Goal: Transaction & Acquisition: Purchase product/service

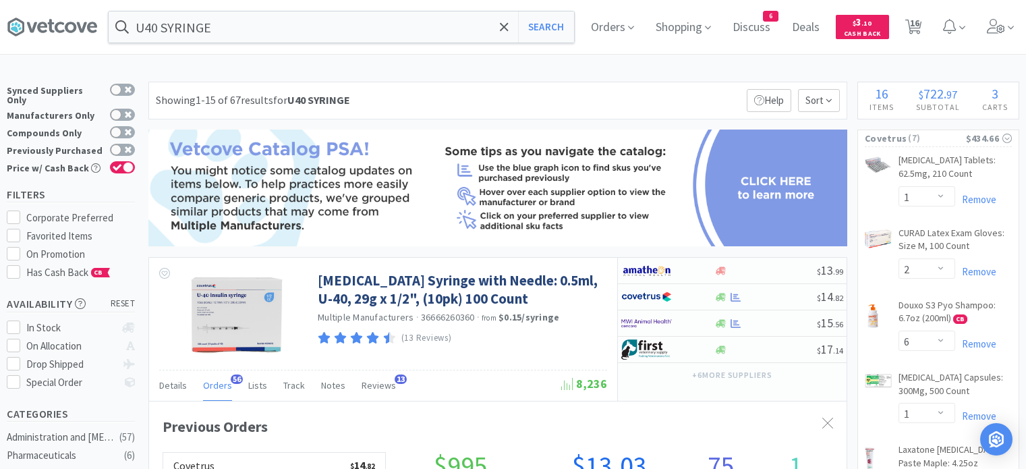
select select "1"
select select "2"
select select "6"
select select "1"
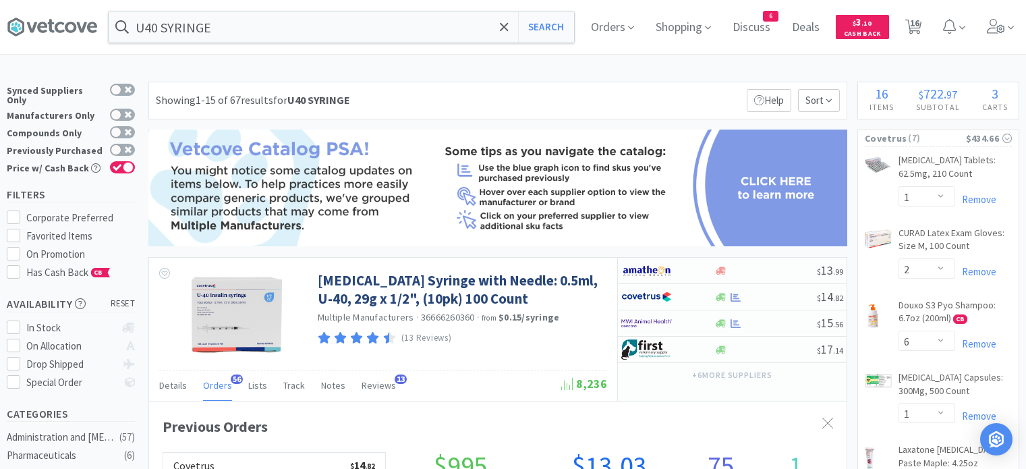
select select "1"
select select "10"
select select "3"
select select "2"
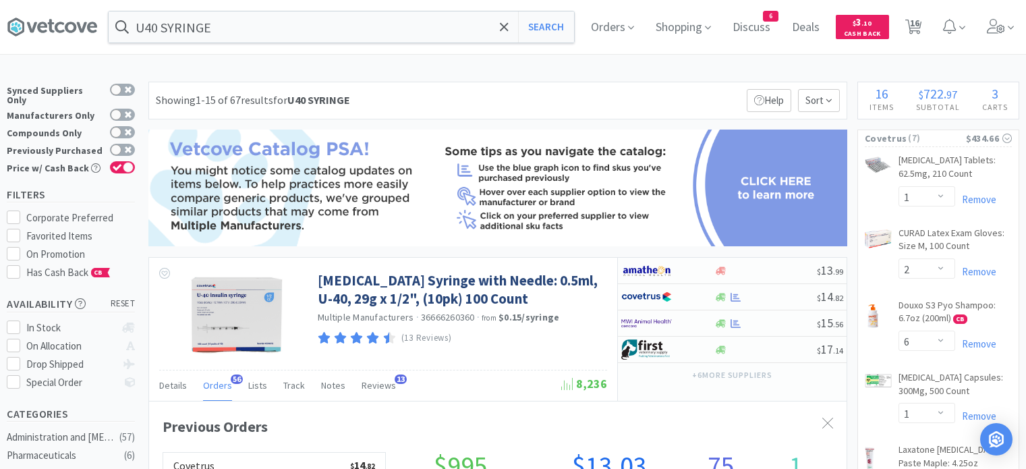
select select "4"
select select "2"
select select "1"
select select "2"
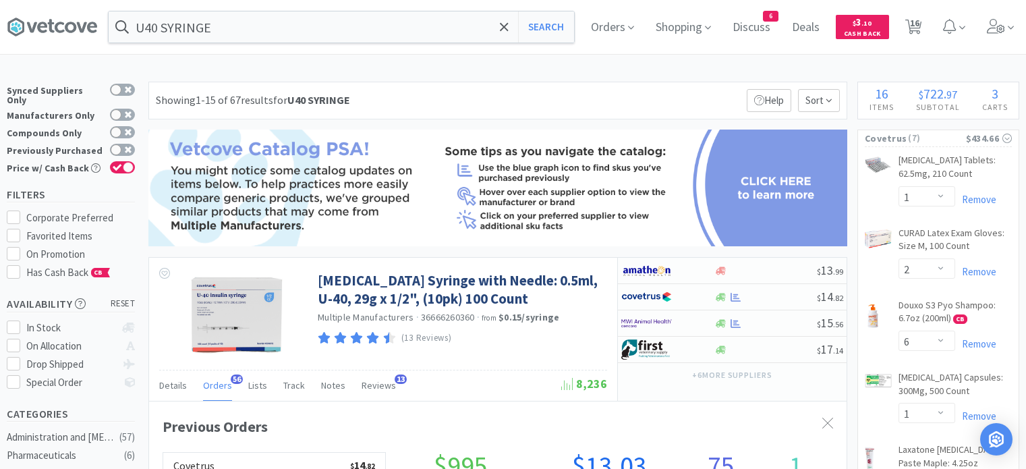
select select "2"
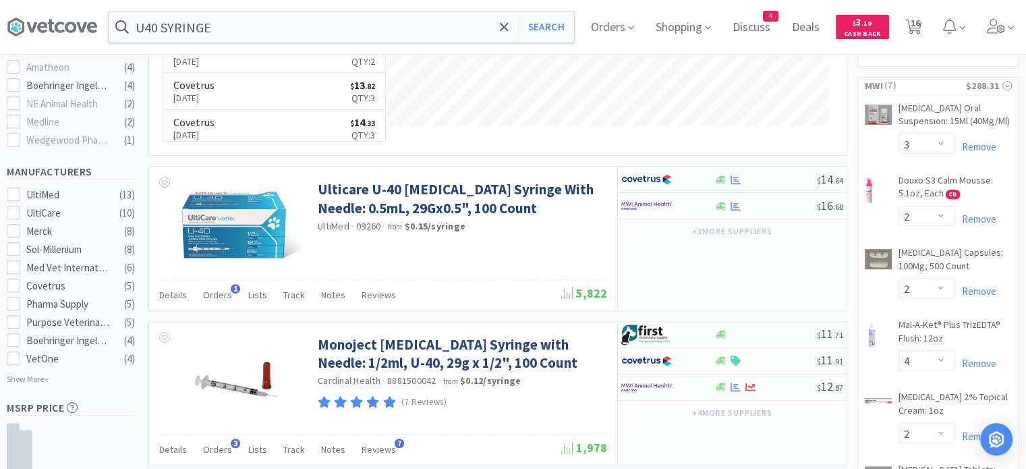
scroll to position [674, 0]
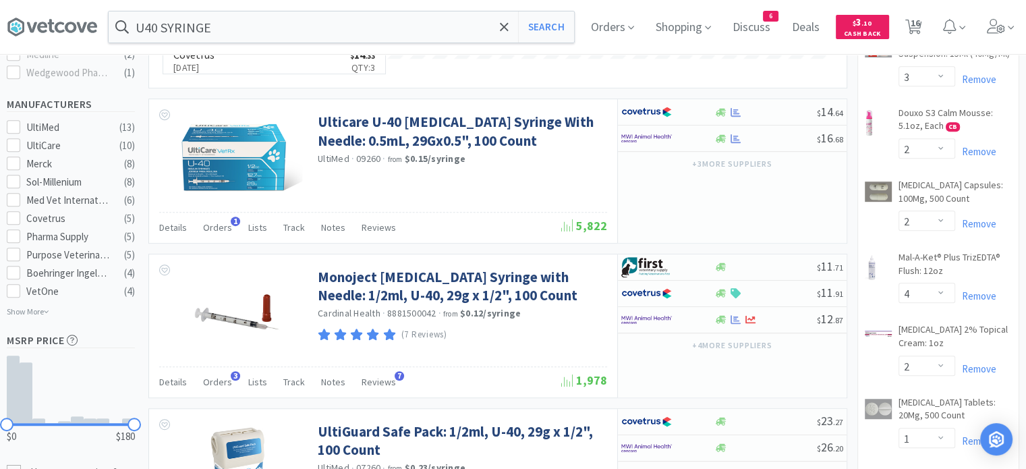
click at [243, 34] on input "U40 SYRINGE" at bounding box center [341, 26] width 465 height 31
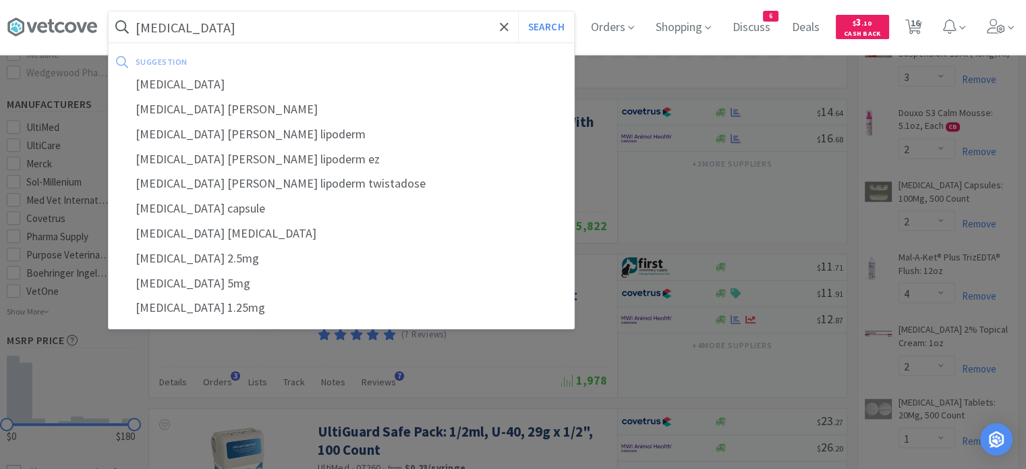
type input "[MEDICAL_DATA]"
click at [518, 11] on button "Search" at bounding box center [546, 26] width 56 height 31
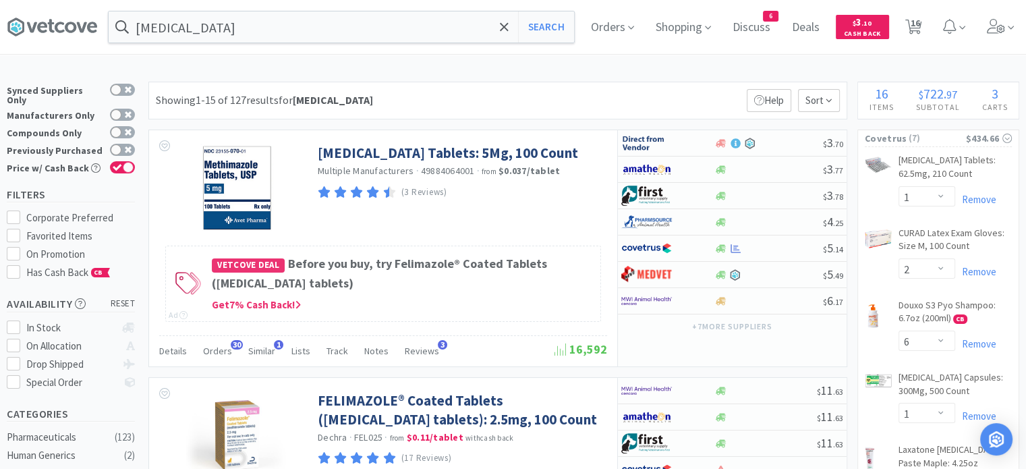
click at [214, 351] on span "Orders" at bounding box center [217, 351] width 29 height 12
